Goal: Task Accomplishment & Management: Use online tool/utility

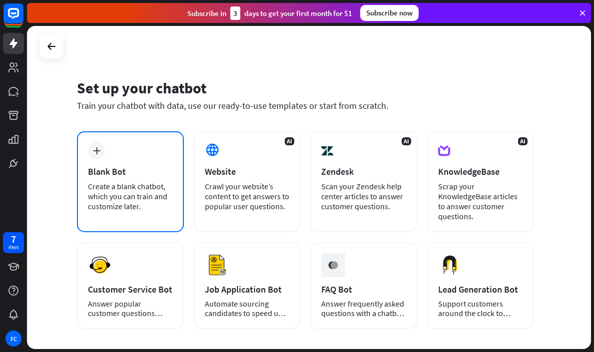
click at [100, 168] on div "Blank Bot" at bounding box center [130, 171] width 85 height 11
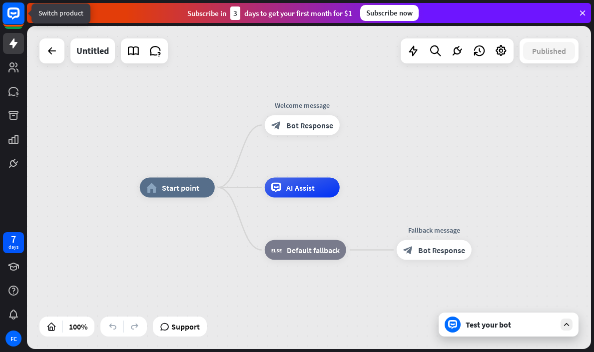
click at [13, 22] on rect at bounding box center [13, 13] width 22 height 22
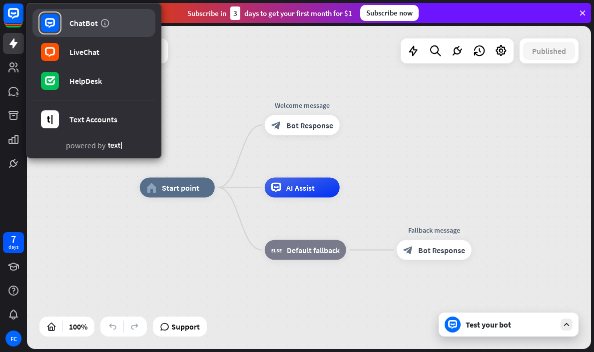
click at [43, 21] on rect at bounding box center [50, 23] width 18 height 18
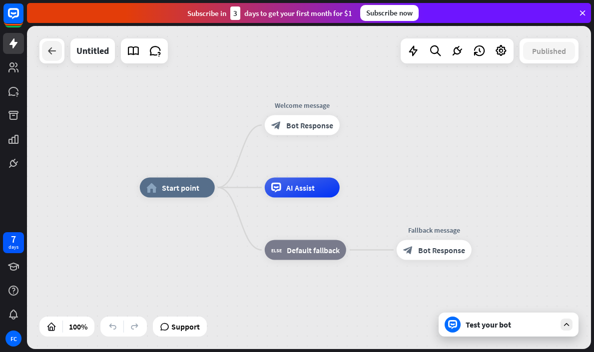
click at [46, 49] on icon at bounding box center [52, 51] width 12 height 12
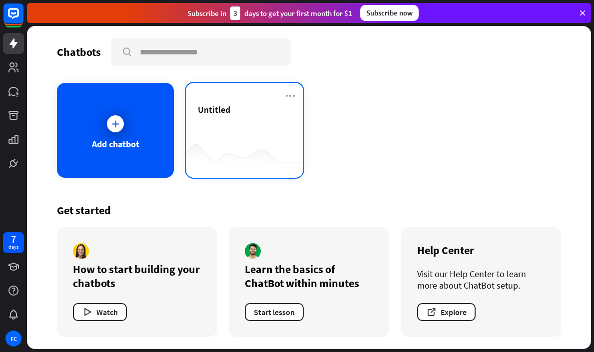
click at [264, 135] on div "Untitled" at bounding box center [244, 121] width 93 height 35
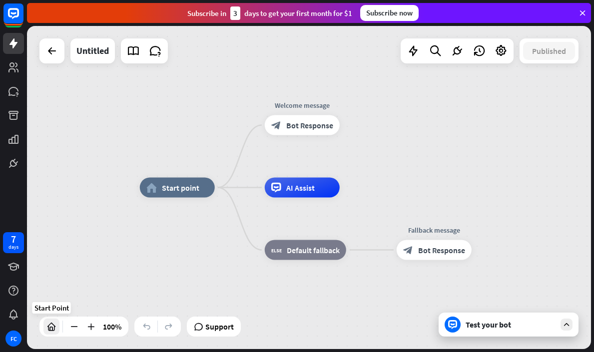
click at [53, 330] on icon at bounding box center [51, 327] width 10 height 10
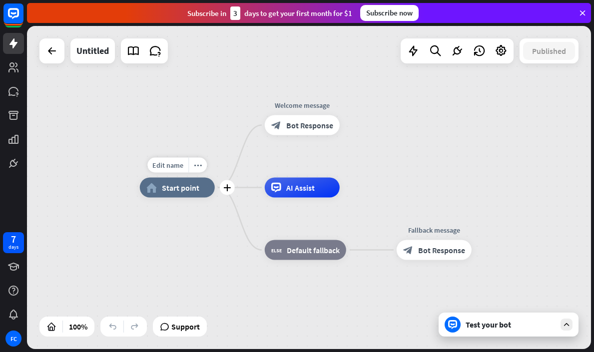
click at [177, 187] on span "Start point" at bounding box center [180, 188] width 37 height 10
click at [168, 162] on span "Edit name" at bounding box center [167, 165] width 31 height 9
click at [52, 55] on icon at bounding box center [52, 51] width 12 height 12
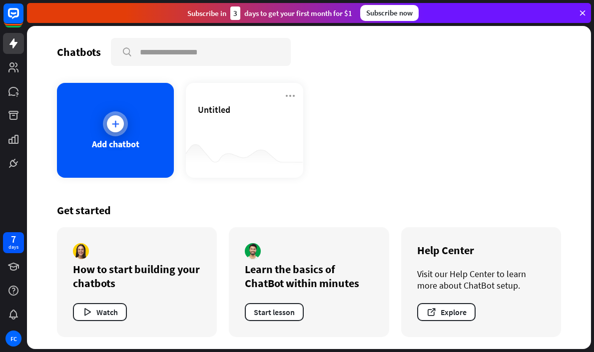
click at [119, 119] on icon at bounding box center [115, 124] width 10 height 10
